Goal: Connect with others: Connect with others

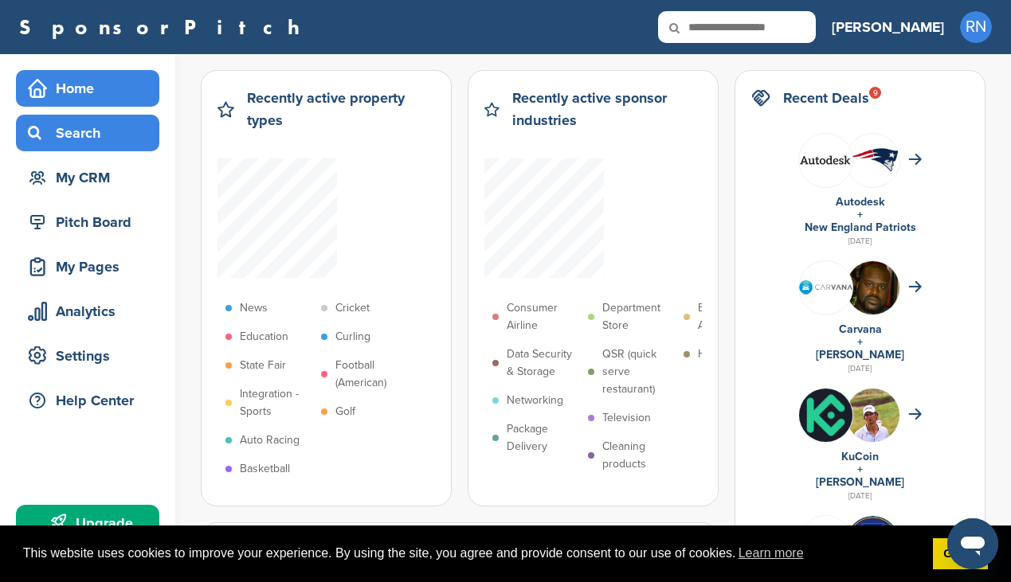
click at [105, 132] on div "Search" at bounding box center [91, 133] width 135 height 29
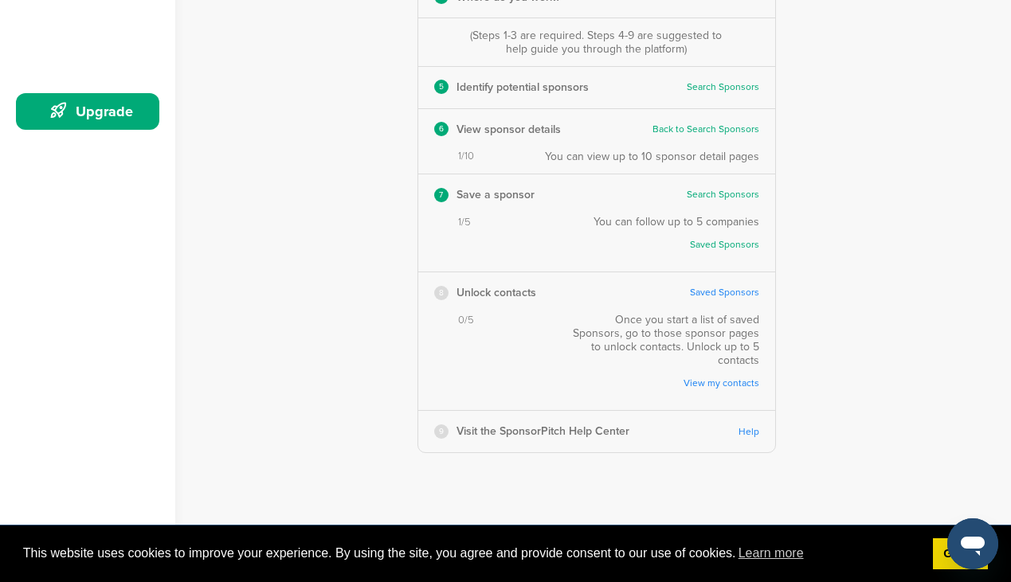
scroll to position [414, 0]
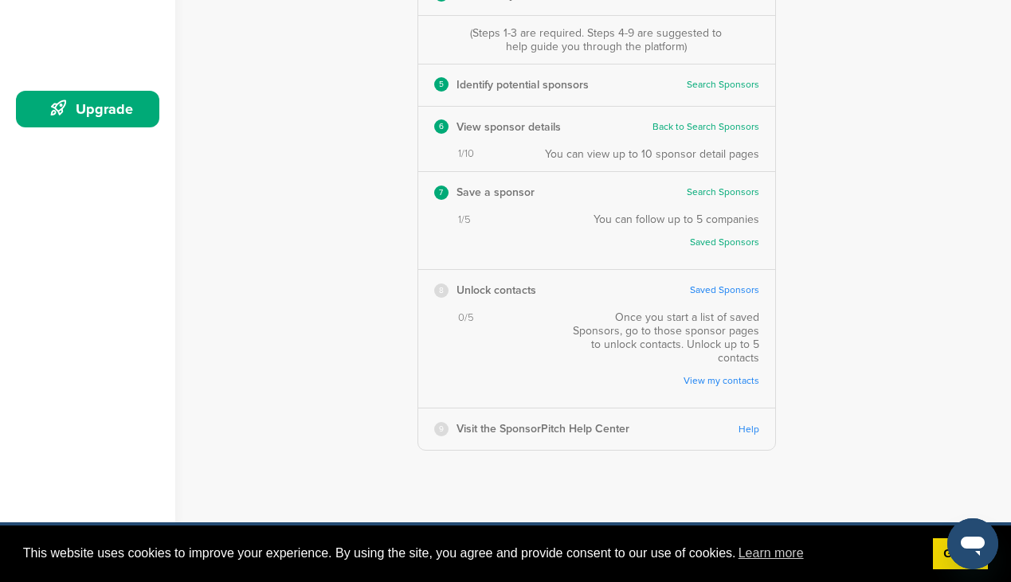
click at [730, 290] on link "Saved Sponsors" at bounding box center [724, 290] width 69 height 12
click at [710, 375] on link "View my contacts" at bounding box center [669, 381] width 180 height 12
click at [732, 244] on link "Saved Sponsors" at bounding box center [684, 243] width 150 height 12
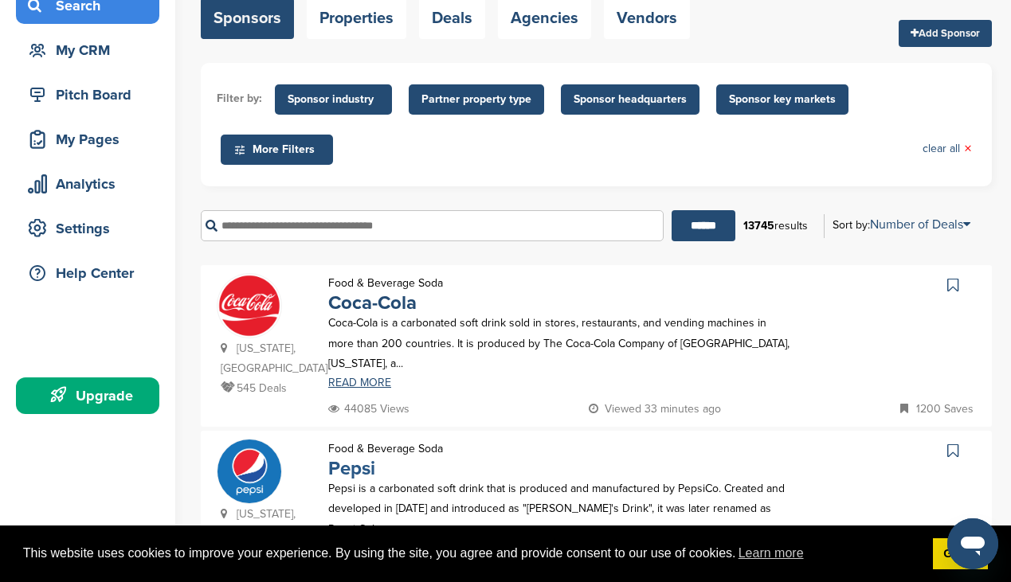
click at [355, 457] on link "Pepsi" at bounding box center [351, 468] width 47 height 23
click at [352, 303] on link "Coca-Cola" at bounding box center [372, 302] width 88 height 23
click at [370, 17] on link "Properties" at bounding box center [357, 18] width 100 height 41
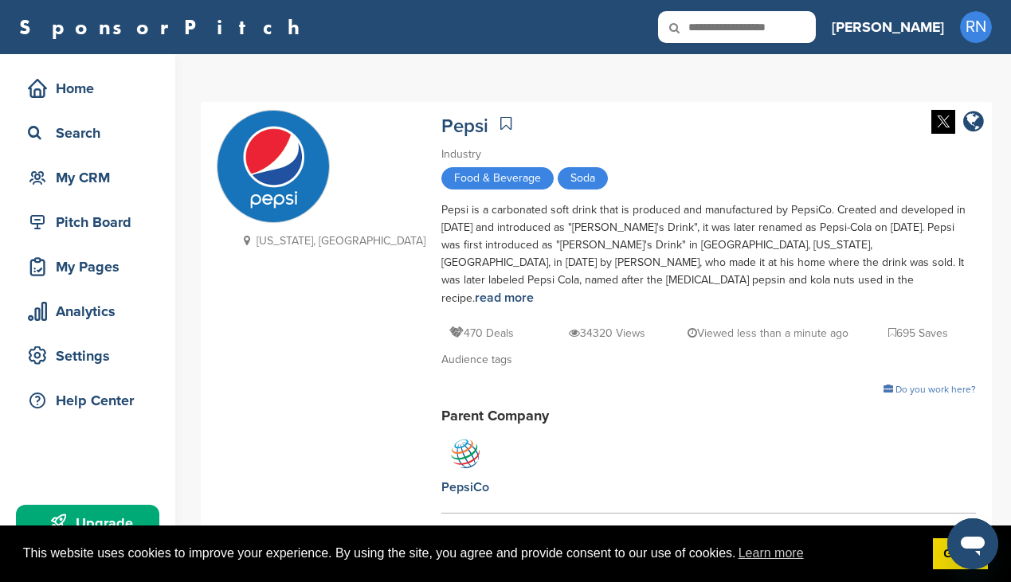
click at [500, 127] on icon at bounding box center [505, 123] width 11 height 16
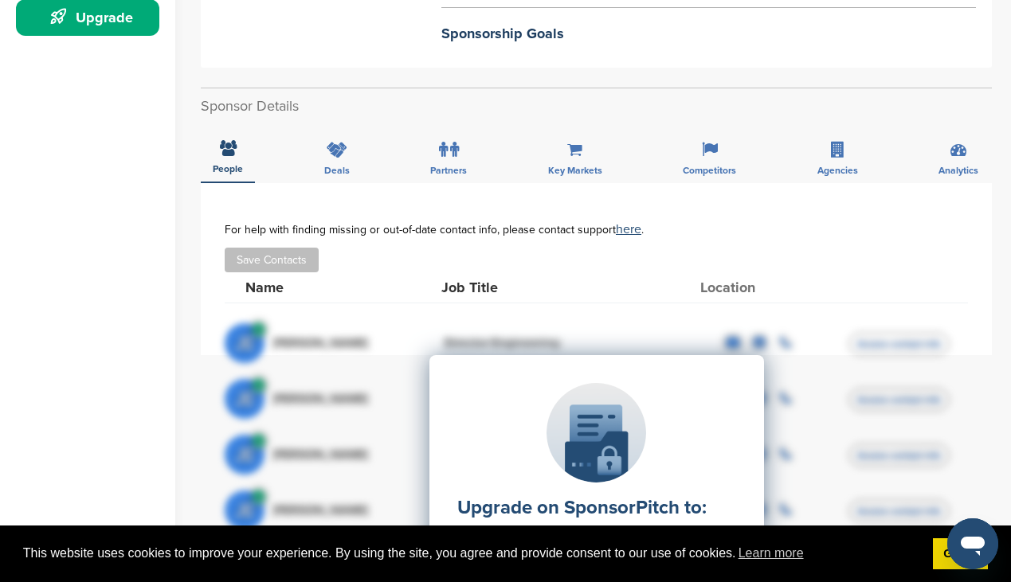
scroll to position [510, 0]
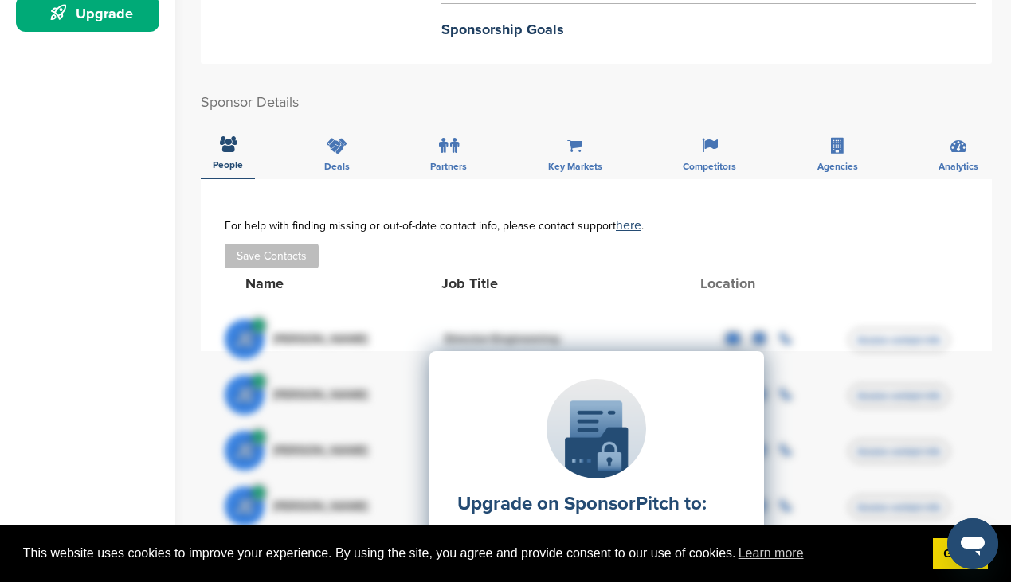
click at [285, 244] on button "Save Contacts" at bounding box center [272, 256] width 94 height 25
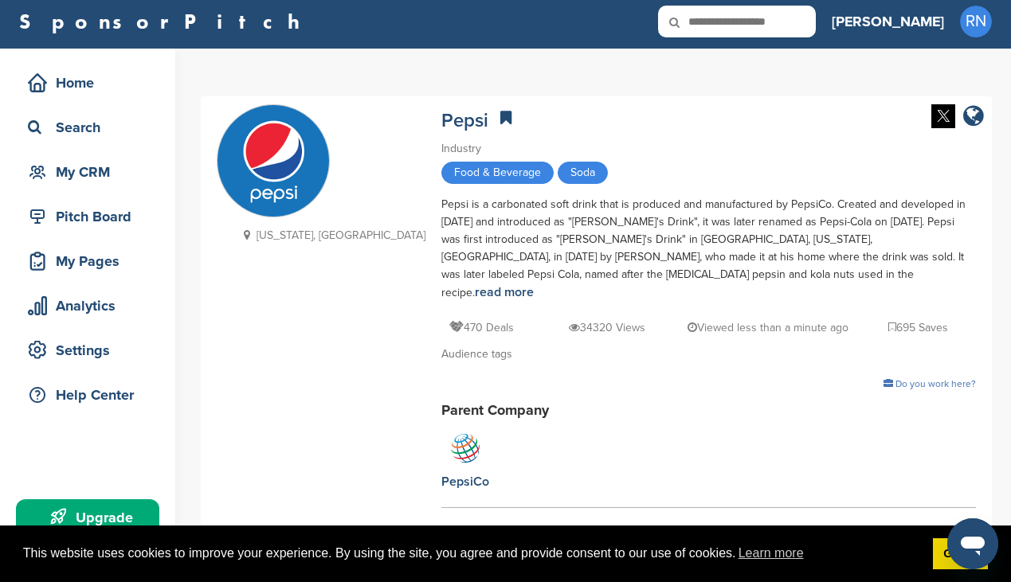
scroll to position [0, 0]
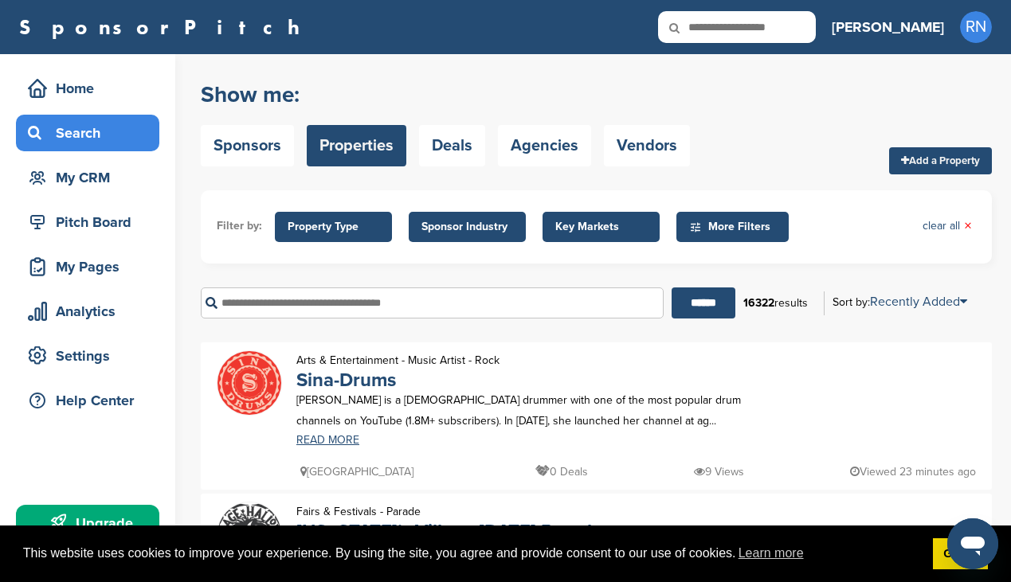
click at [458, 98] on h2 "Show me:" at bounding box center [445, 94] width 489 height 29
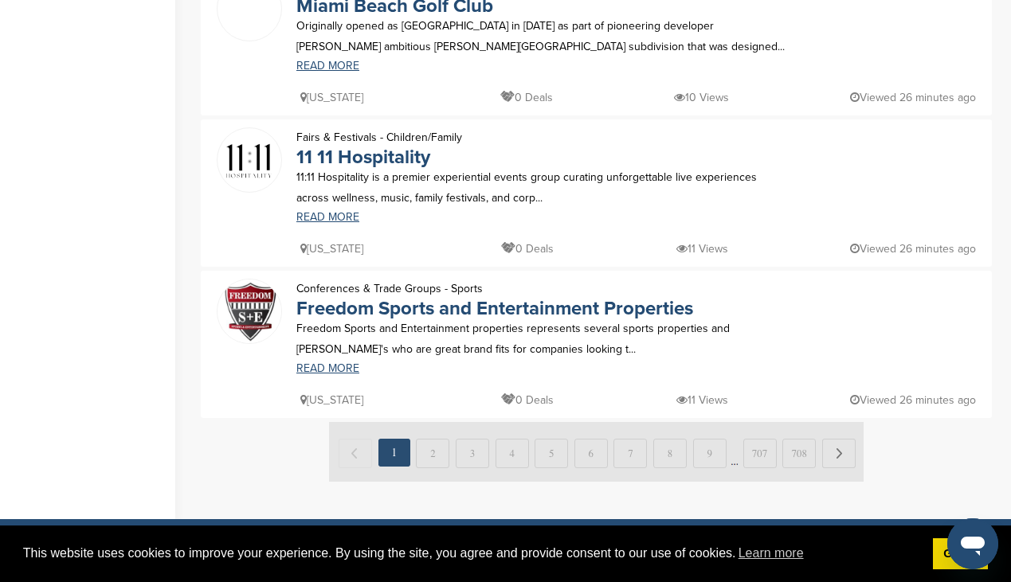
scroll to position [701, 0]
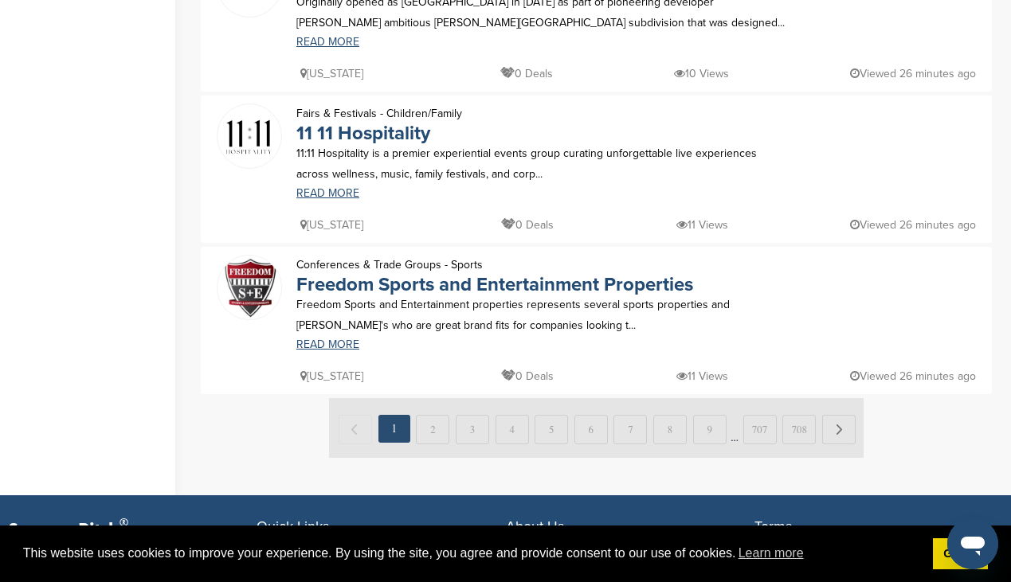
click at [433, 432] on img at bounding box center [596, 428] width 534 height 60
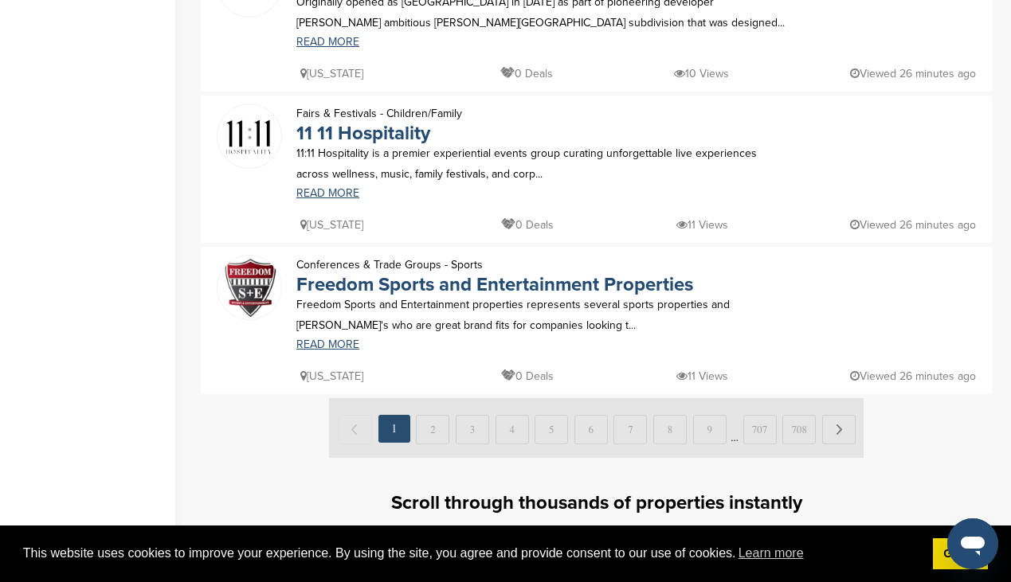
click at [437, 436] on img at bounding box center [596, 428] width 534 height 60
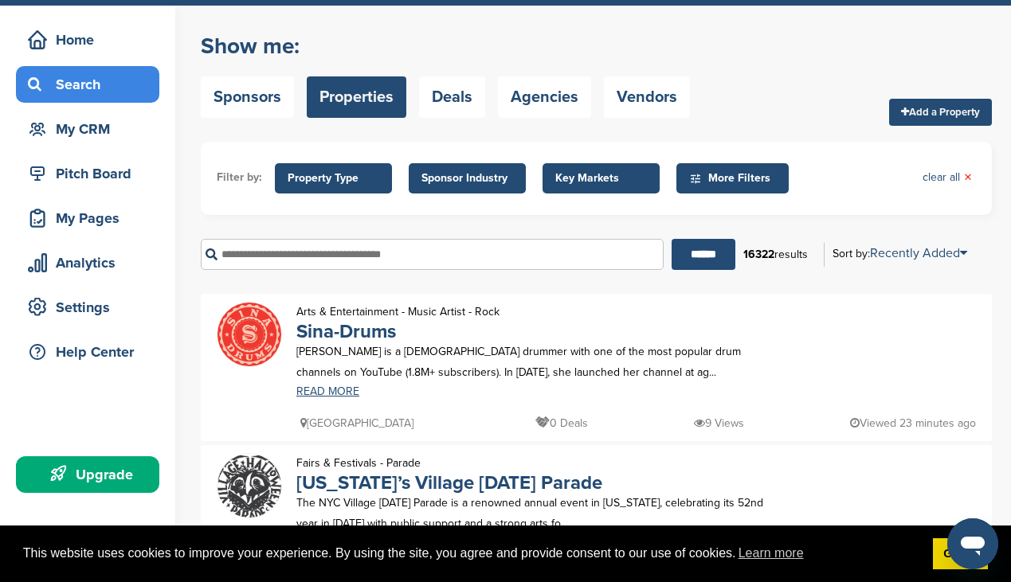
scroll to position [32, 0]
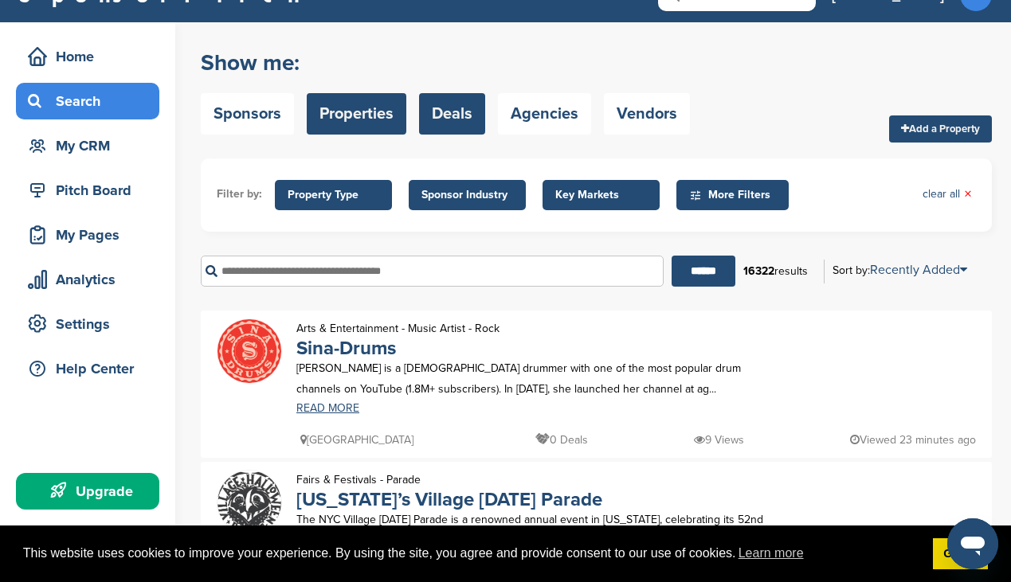
click at [460, 116] on link "Deals" at bounding box center [452, 113] width 66 height 41
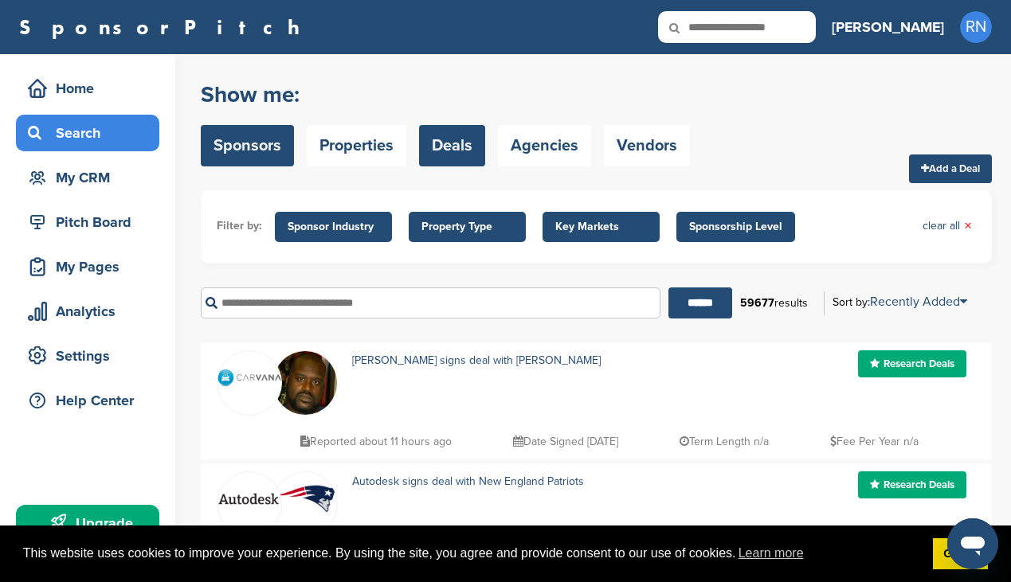
click at [261, 147] on link "Sponsors" at bounding box center [247, 145] width 93 height 41
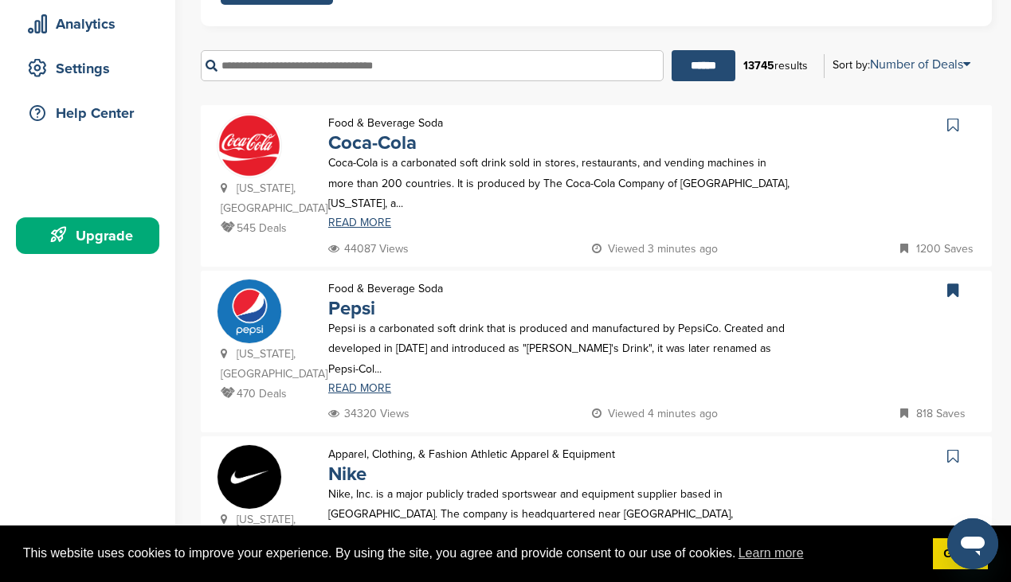
scroll to position [319, 0]
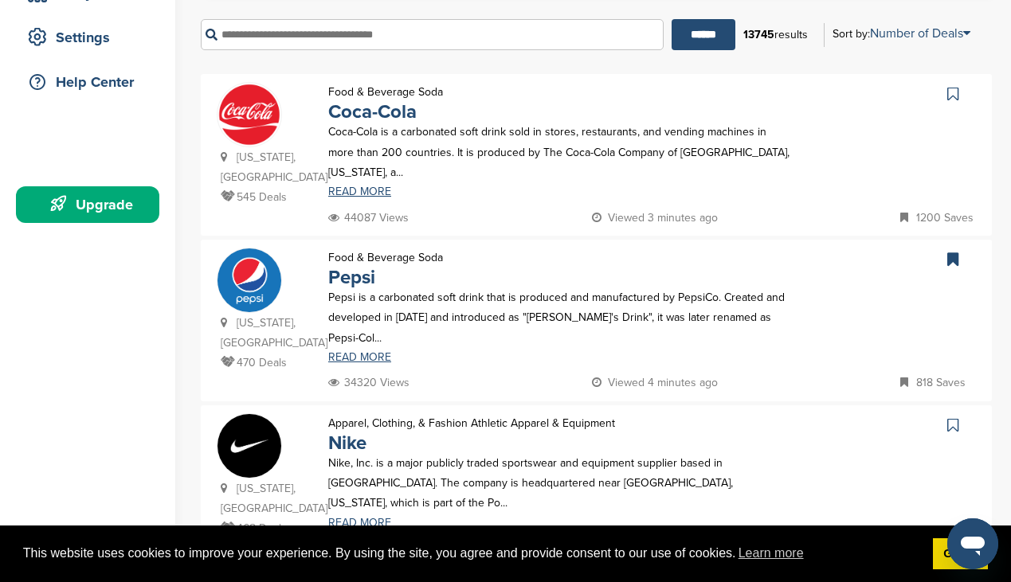
click at [953, 417] on icon at bounding box center [952, 425] width 11 height 16
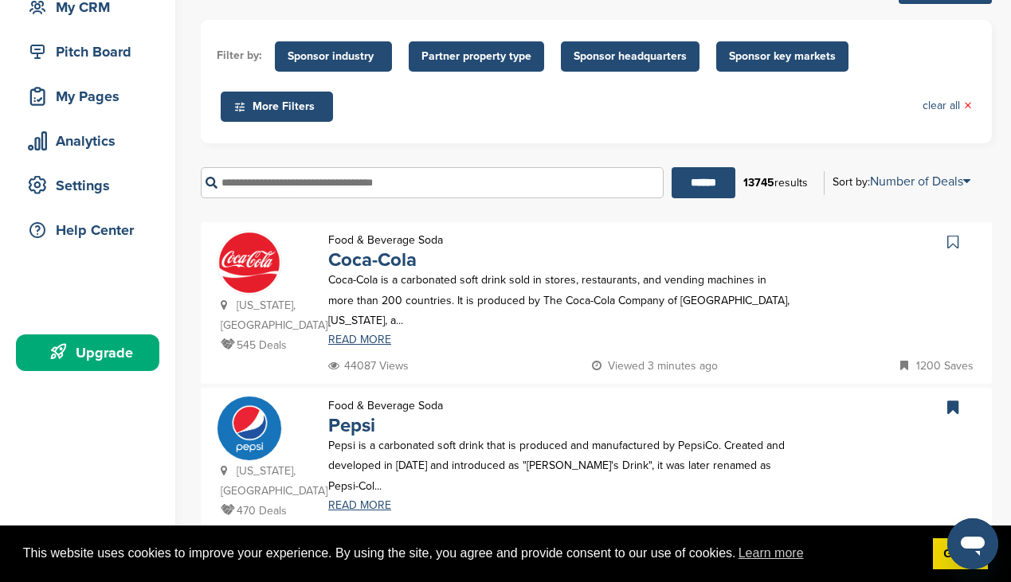
scroll to position [159, 0]
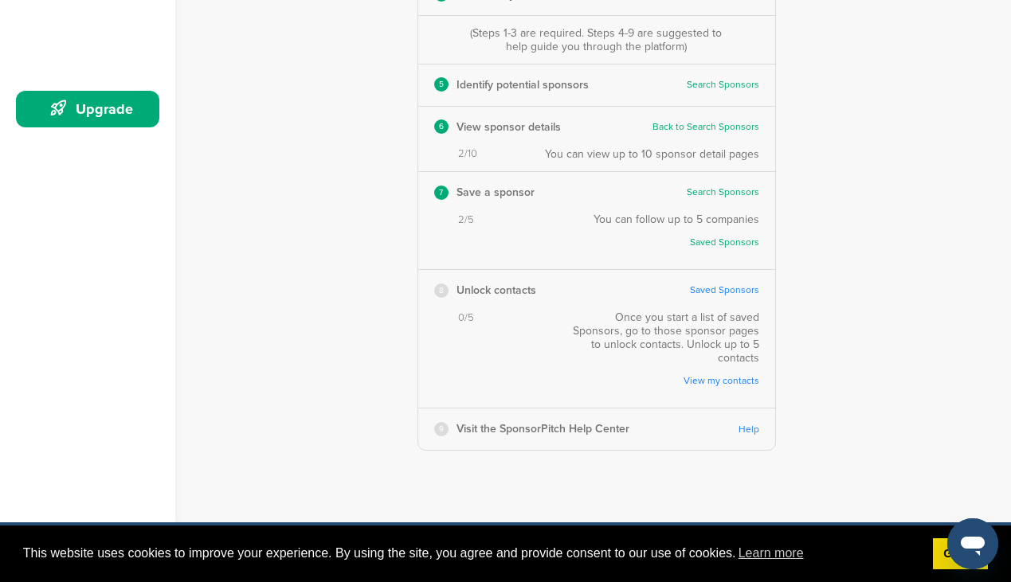
click at [722, 290] on link "Saved Sponsors" at bounding box center [724, 290] width 69 height 12
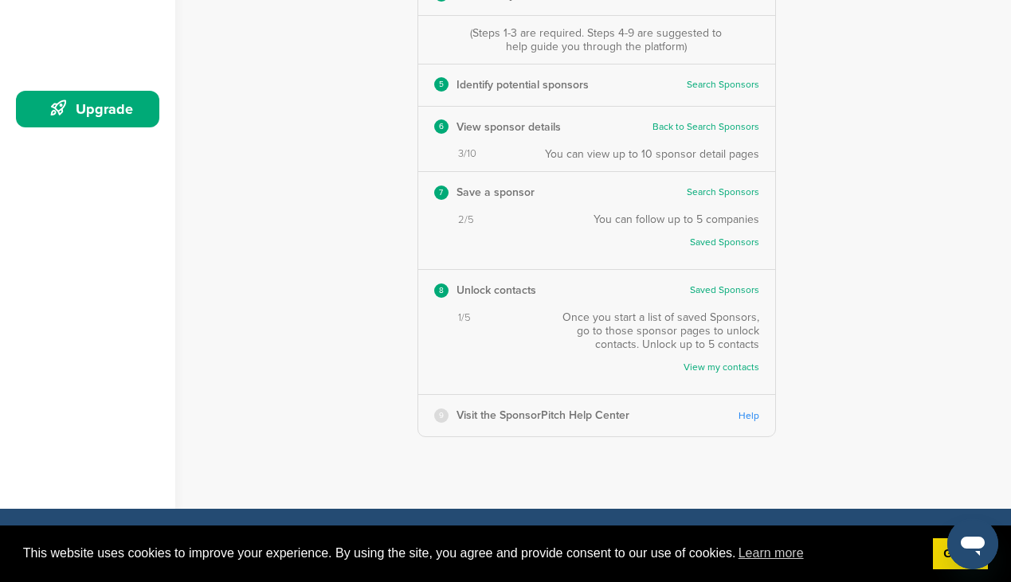
click at [753, 413] on link "Help" at bounding box center [748, 416] width 21 height 12
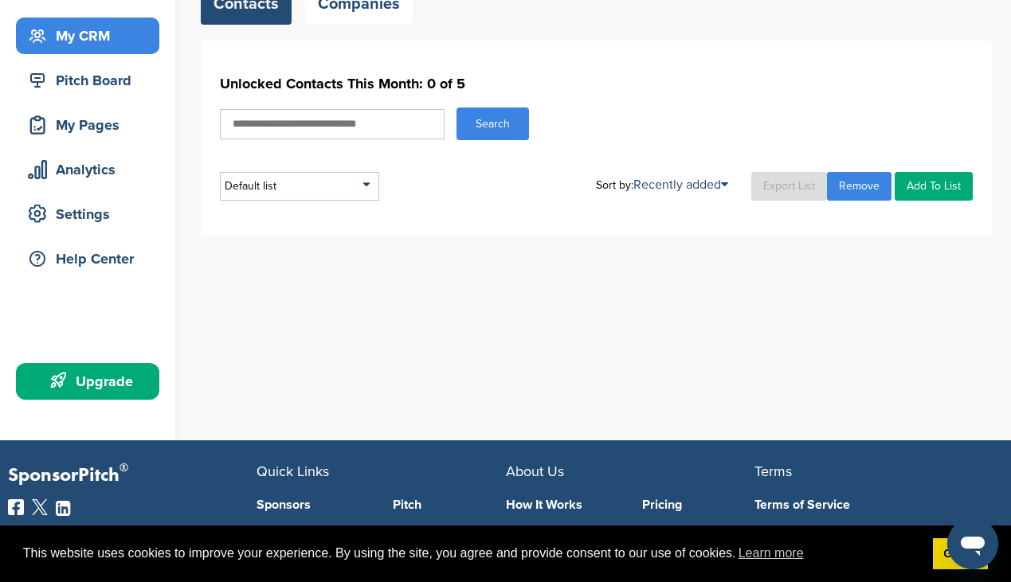
scroll to position [159, 0]
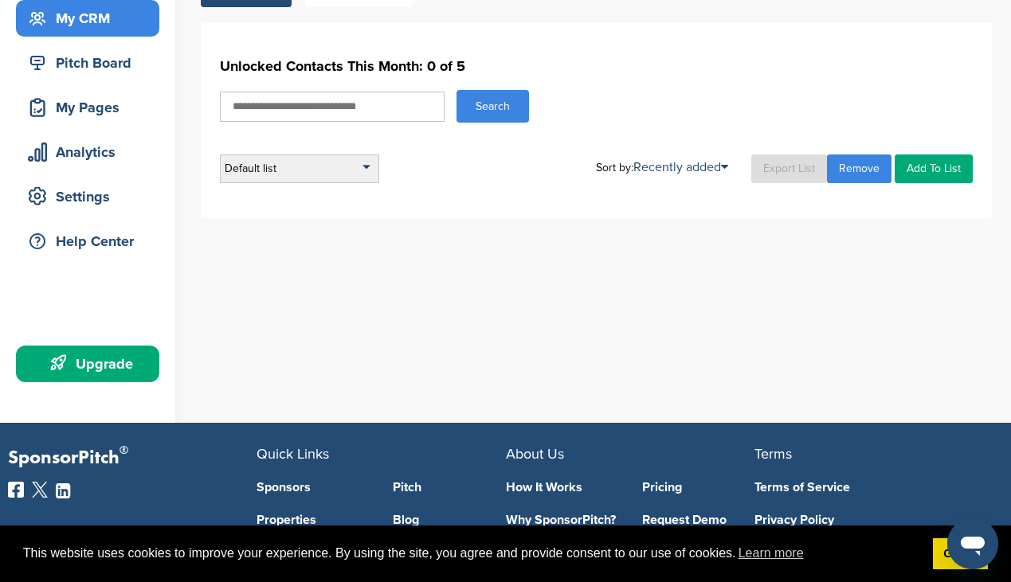
click at [321, 174] on div "Default list" at bounding box center [299, 168] width 159 height 29
click at [420, 148] on div "Unlocked Contacts This Month: 0 of 5 Search Default list Default List Sort by: …" at bounding box center [596, 117] width 753 height 131
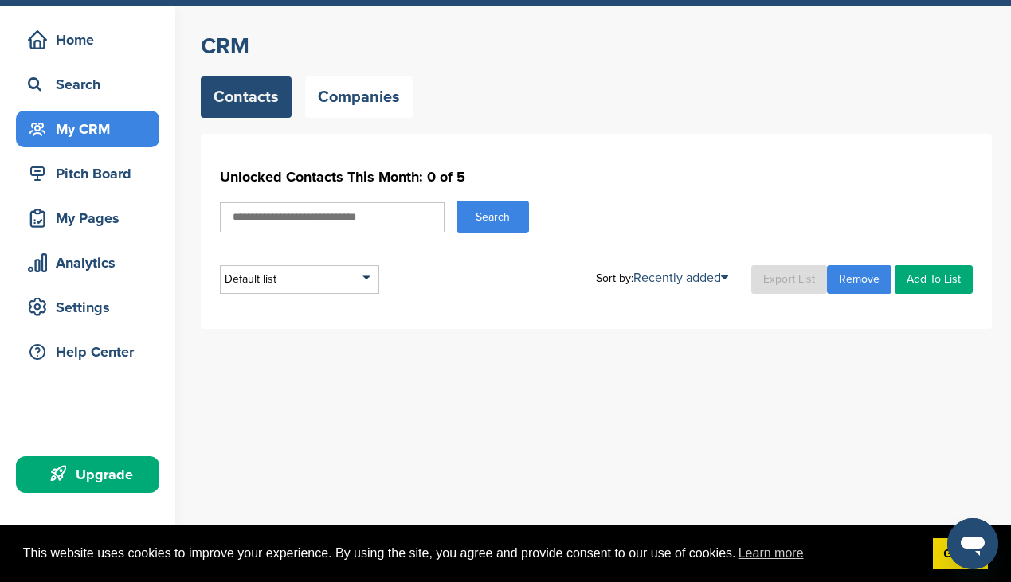
scroll to position [32, 0]
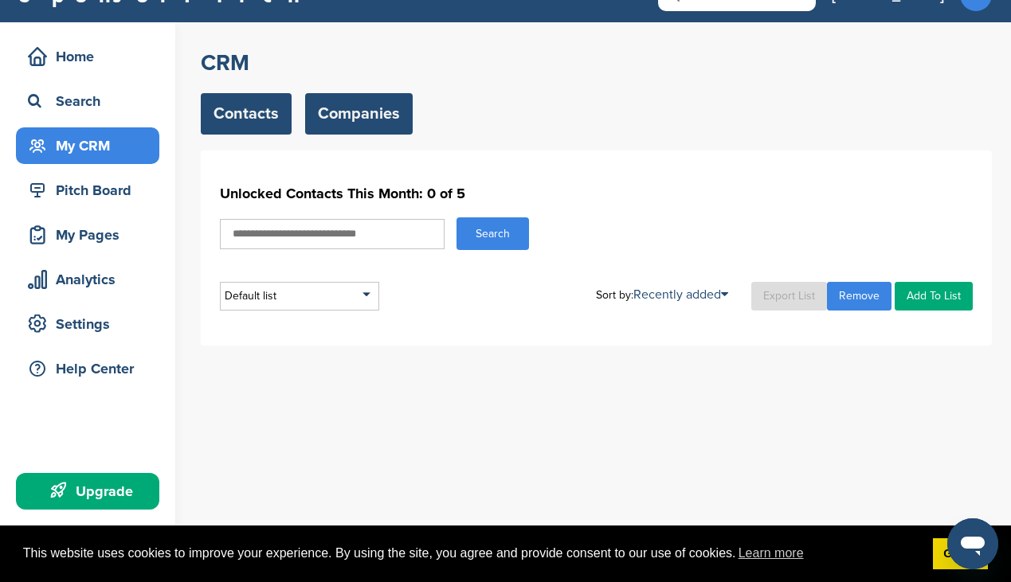
click at [365, 119] on link "Companies" at bounding box center [359, 113] width 108 height 41
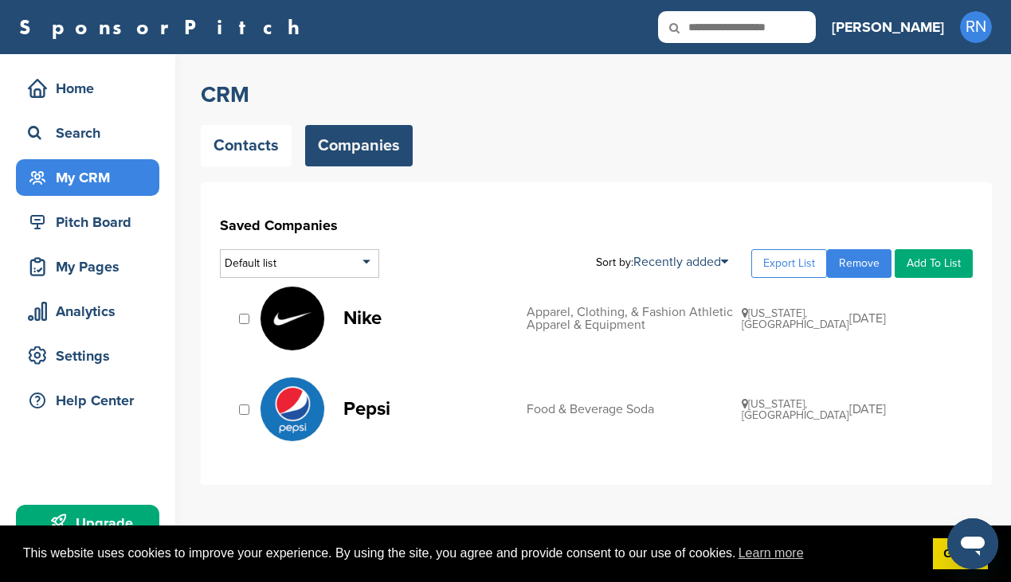
click at [500, 206] on div "Saved Companies Default list Default List Sort by: Recently added Recently adde…" at bounding box center [596, 333] width 791 height 303
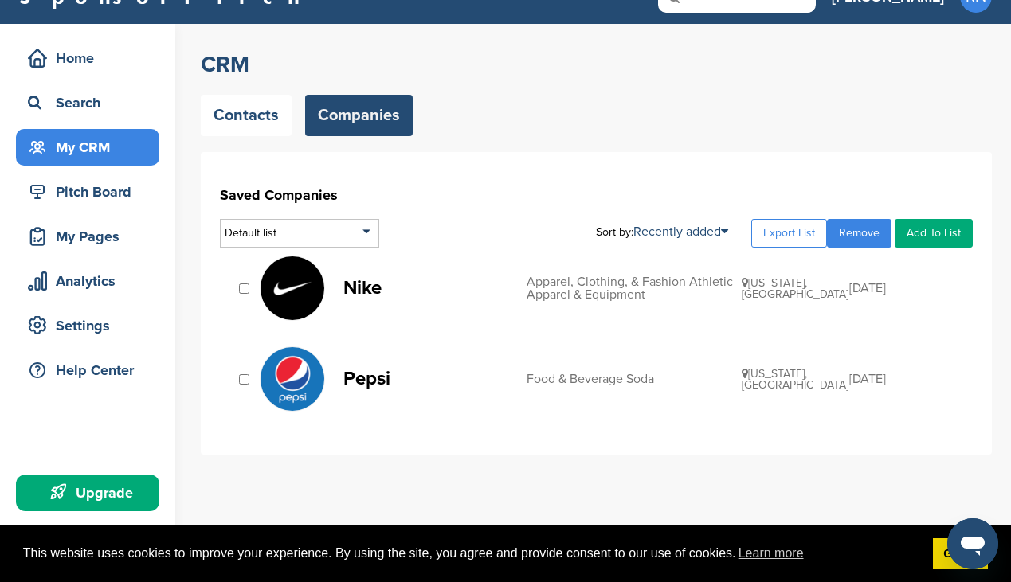
scroll to position [32, 0]
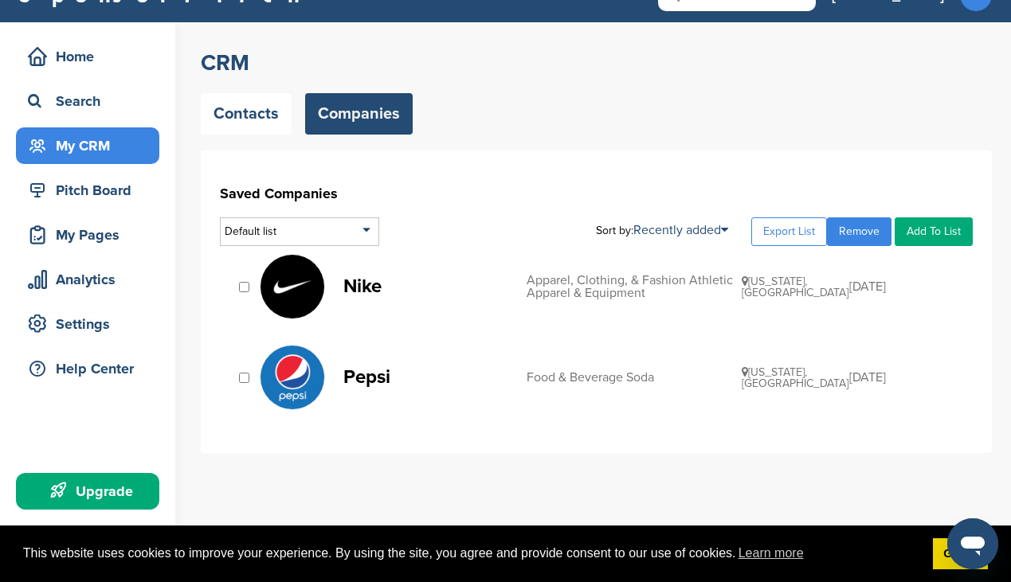
click at [463, 296] on link "Nike Apparel, Clothing, & Fashion Athletic Apparel & Equipment Oregon, USA 11/0…" at bounding box center [608, 286] width 697 height 65
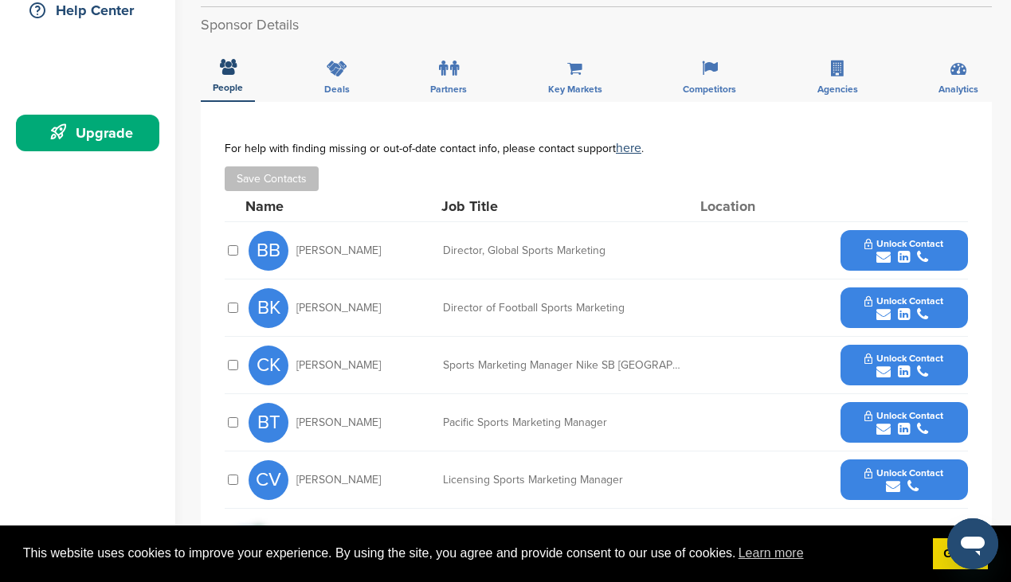
scroll to position [414, 0]
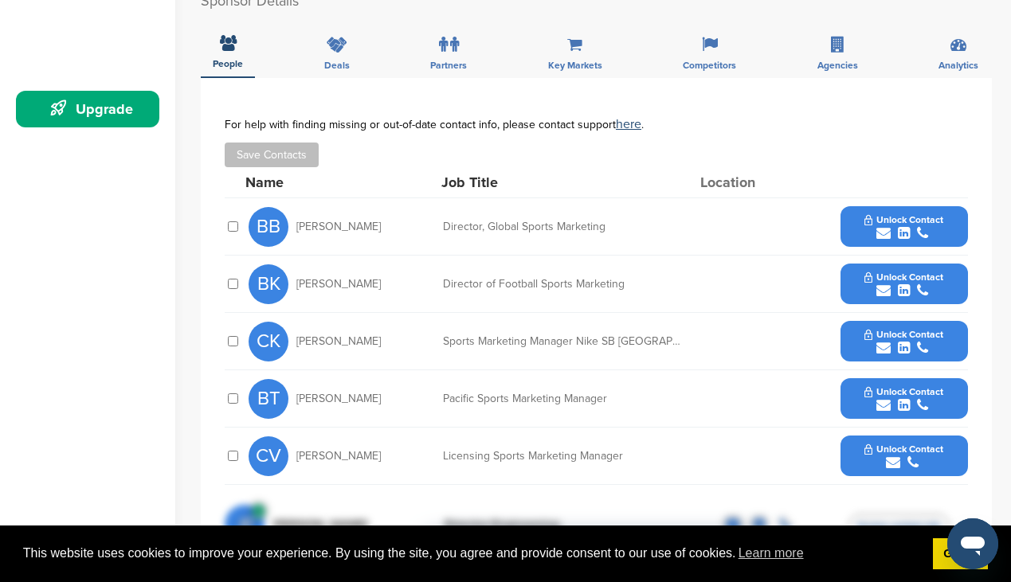
click at [913, 219] on span "Unlock Contact" at bounding box center [903, 219] width 79 height 11
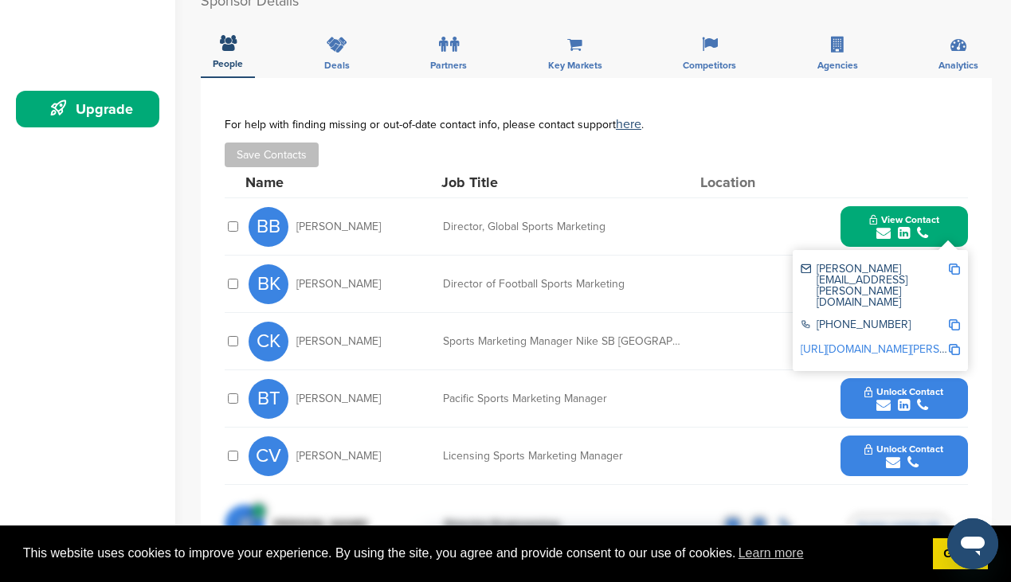
click at [877, 163] on div "Save Contacts" at bounding box center [596, 155] width 743 height 25
click at [976, 252] on div "**********" at bounding box center [596, 307] width 791 height 459
click at [800, 151] on div "Save Contacts" at bounding box center [596, 155] width 743 height 25
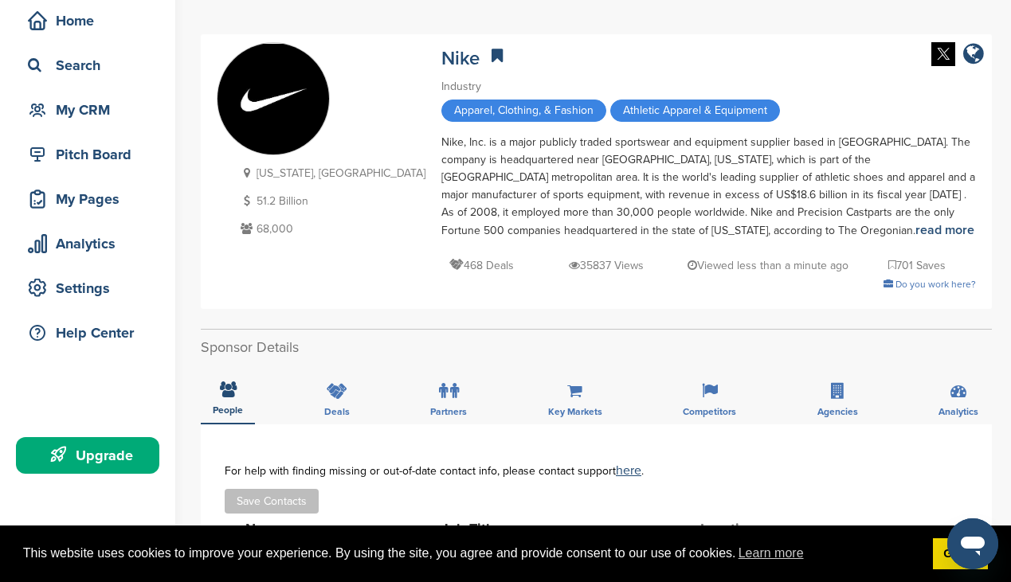
scroll to position [64, 0]
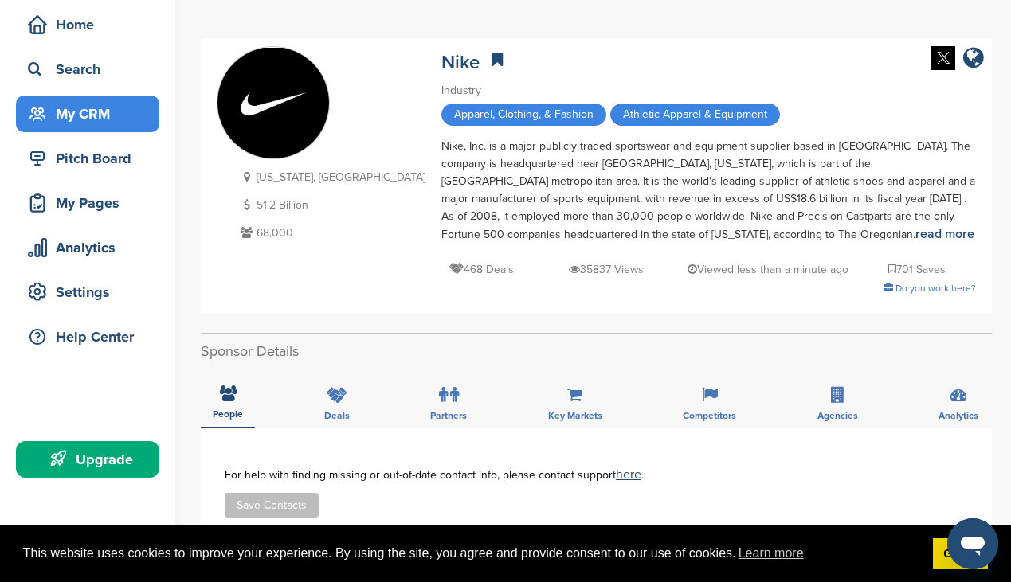
click at [93, 108] on div "My CRM" at bounding box center [91, 114] width 135 height 29
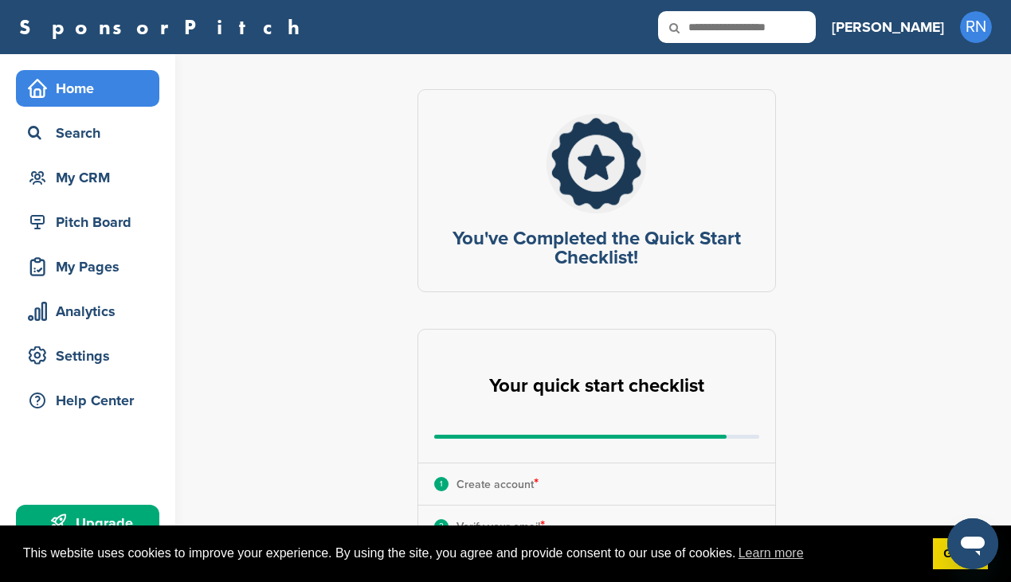
click at [378, 270] on div "**********" at bounding box center [606, 590] width 810 height 1072
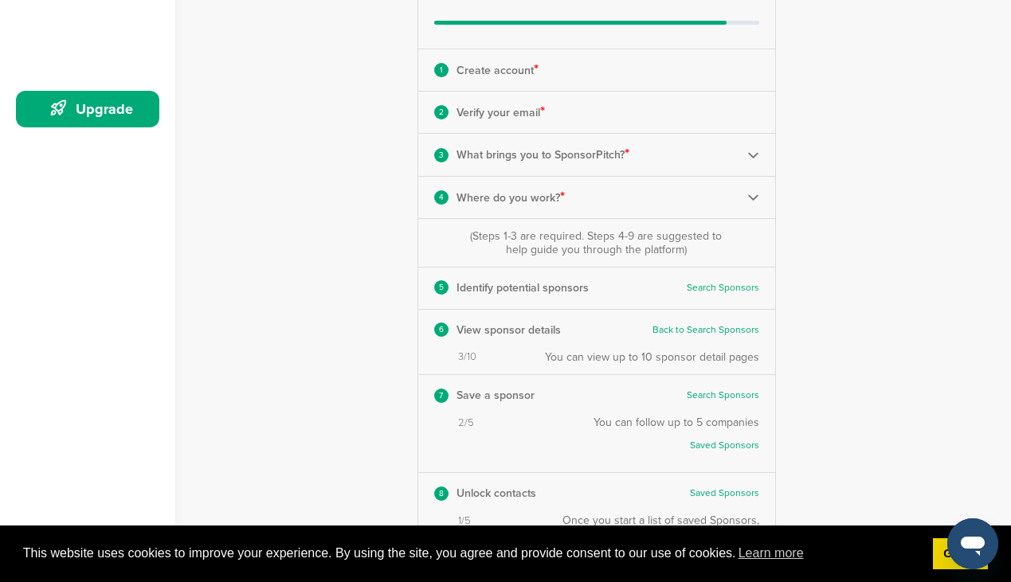
scroll to position [382, 0]
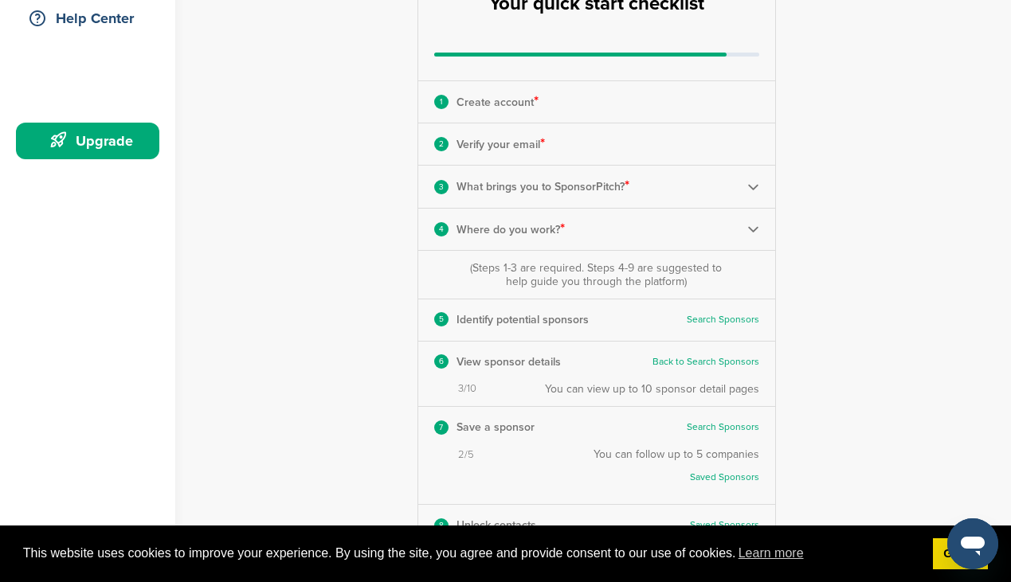
click at [536, 147] on p "Verify your email *" at bounding box center [500, 144] width 88 height 21
click at [563, 192] on p "What brings you to SponsorPitch? *" at bounding box center [542, 186] width 173 height 21
click at [758, 182] on img at bounding box center [753, 187] width 12 height 12
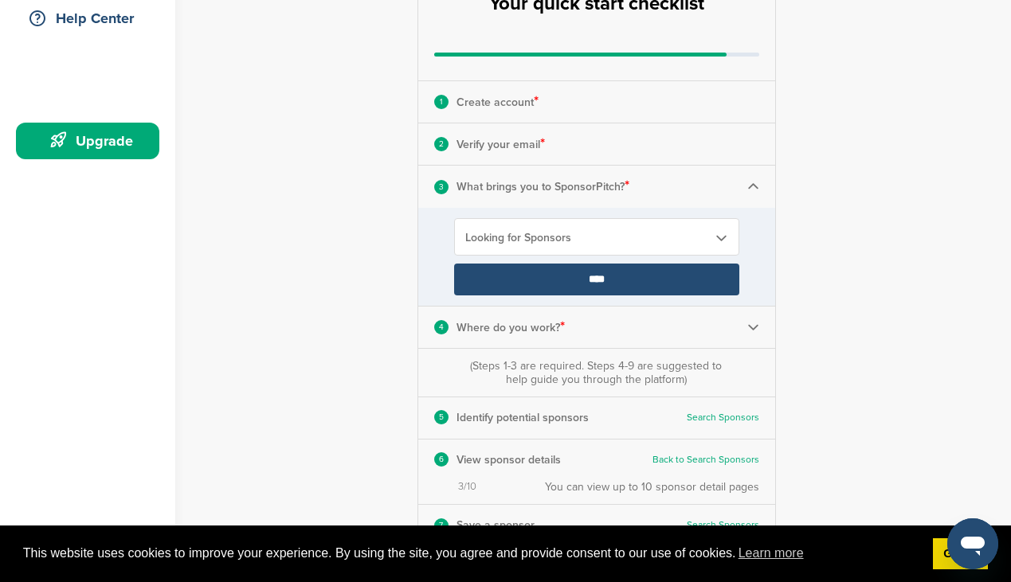
click at [758, 183] on img at bounding box center [753, 187] width 12 height 12
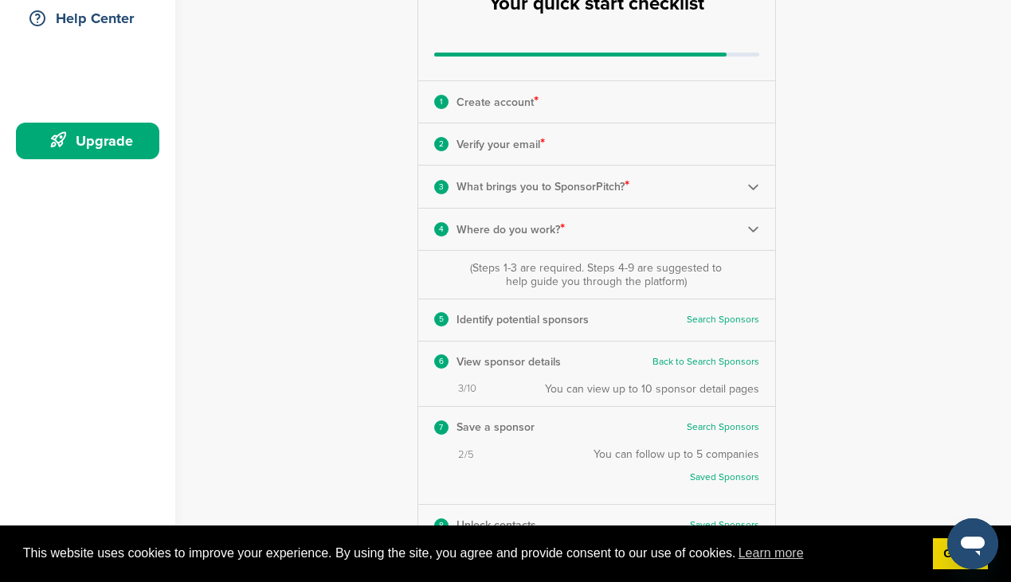
click at [755, 237] on div "4 Where do you work? *" at bounding box center [596, 229] width 357 height 41
click at [754, 232] on img at bounding box center [753, 229] width 12 height 12
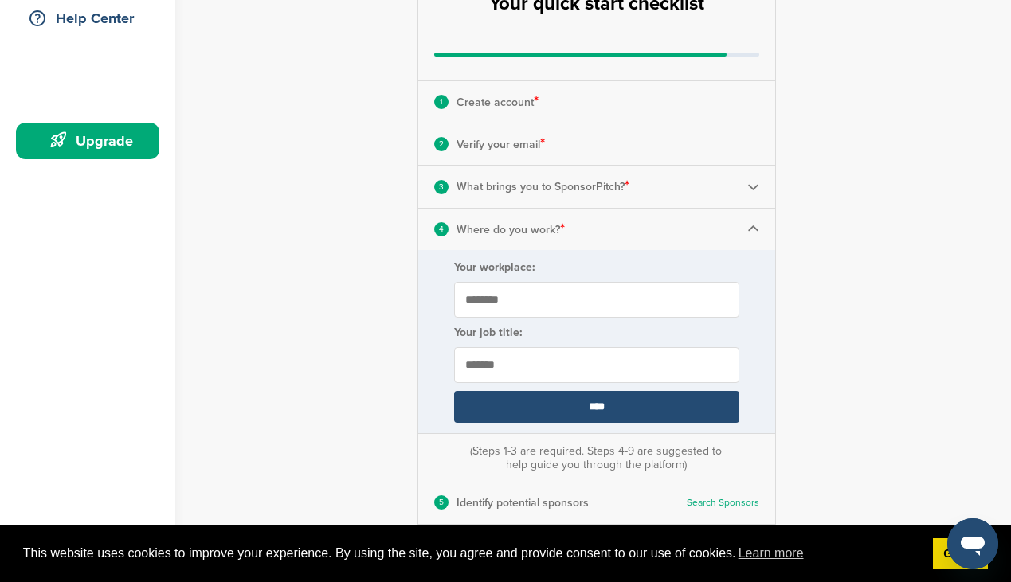
click at [754, 232] on img at bounding box center [753, 229] width 12 height 12
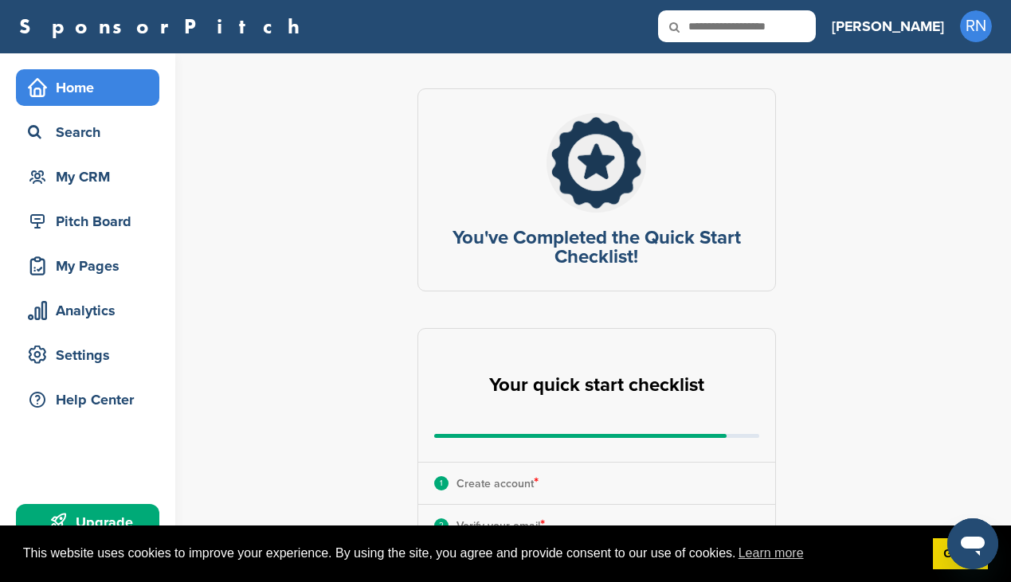
scroll to position [0, 0]
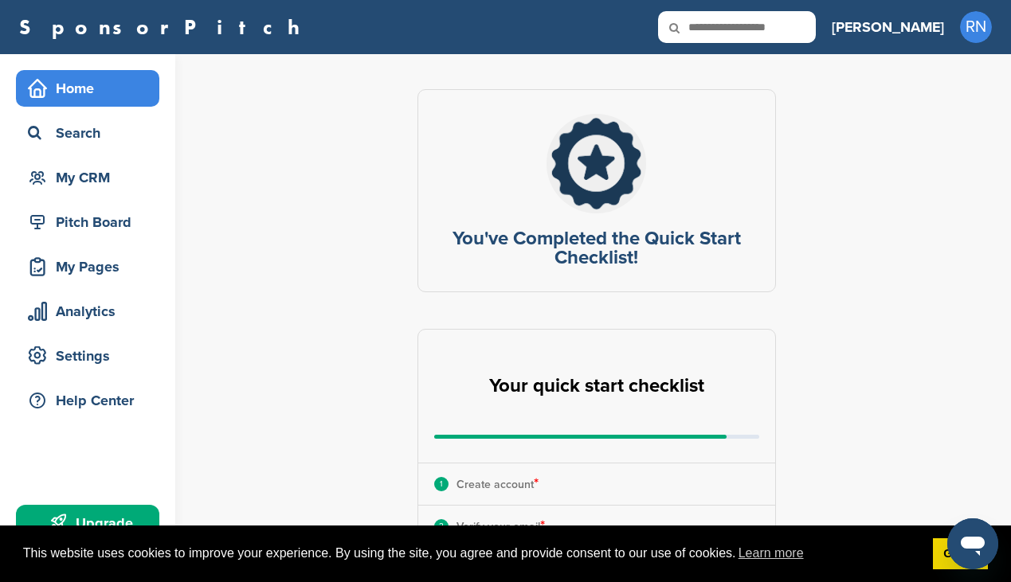
click at [111, 89] on div "Home" at bounding box center [91, 88] width 135 height 29
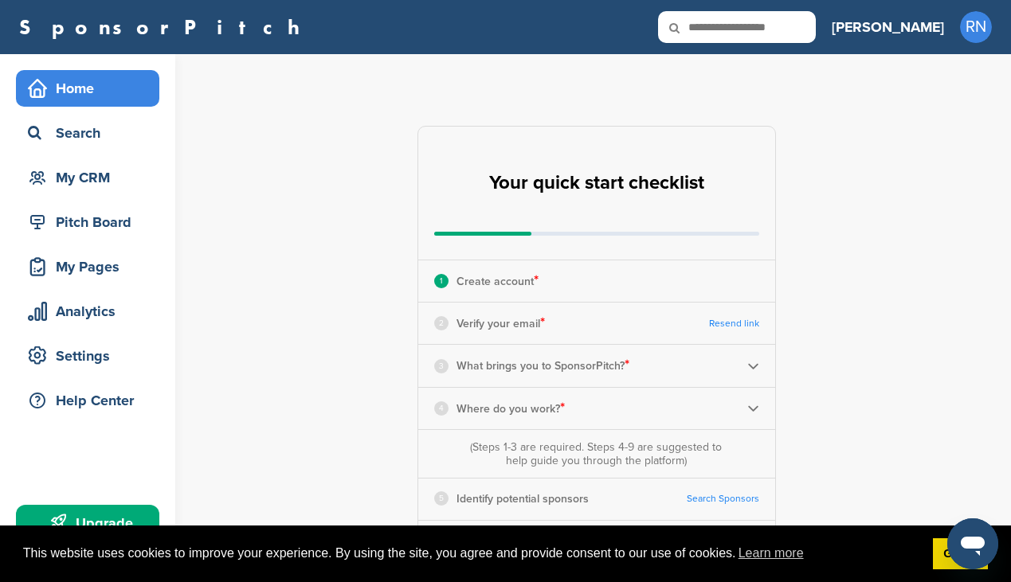
click at [79, 92] on div "Home" at bounding box center [91, 88] width 135 height 29
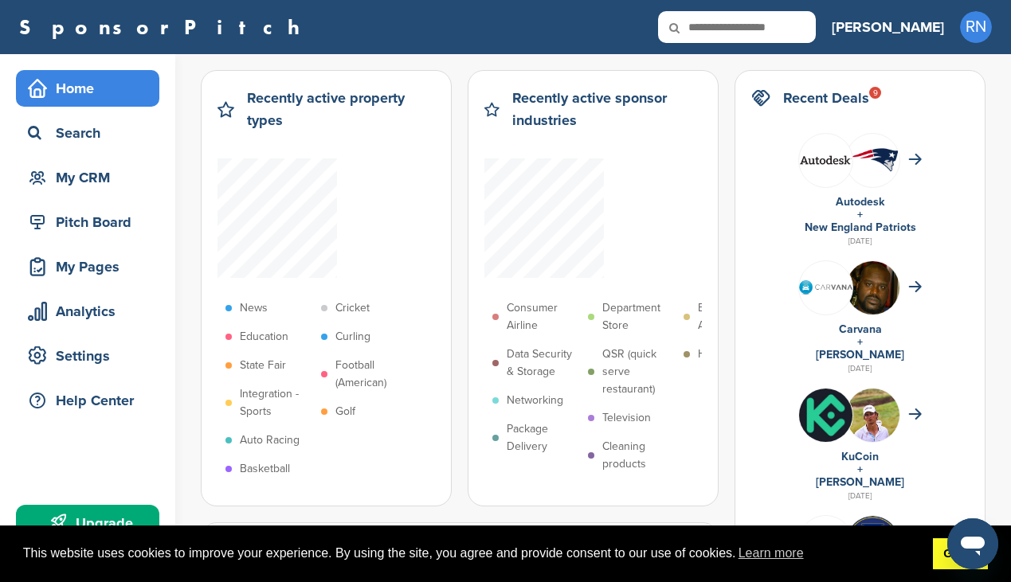
click at [952, 561] on link "Got it!" at bounding box center [960, 554] width 55 height 32
